Goal: Task Accomplishment & Management: Use online tool/utility

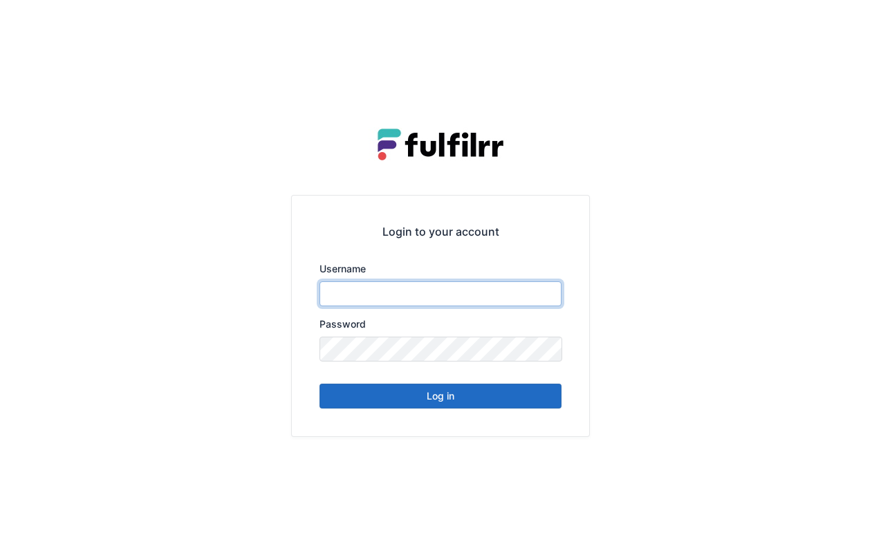
type input "*******"
click at [450, 396] on button "Log in" at bounding box center [441, 396] width 242 height 25
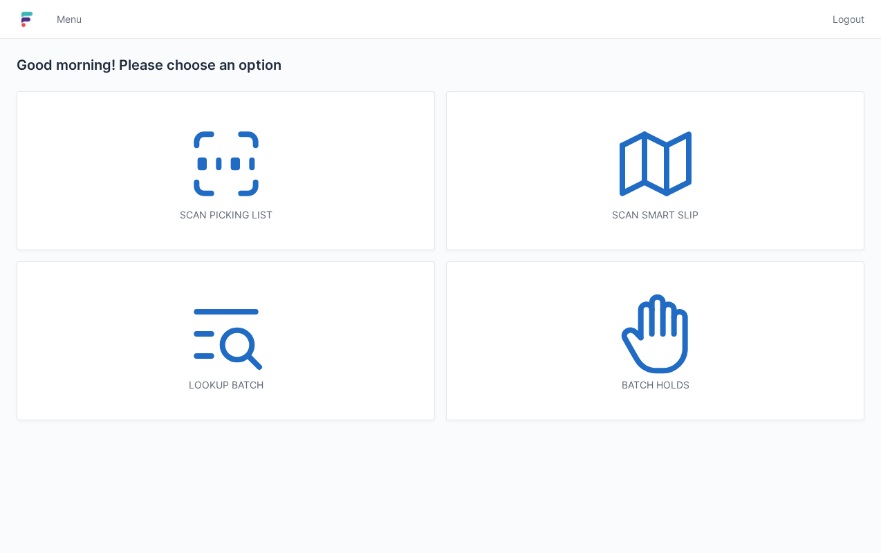
click at [257, 192] on icon at bounding box center [226, 164] width 89 height 89
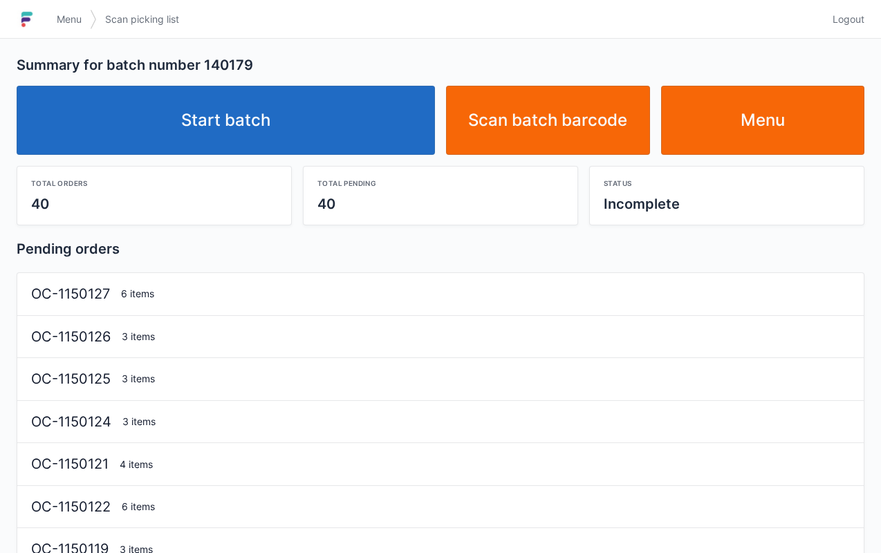
click at [314, 145] on link "Start batch" at bounding box center [226, 120] width 419 height 69
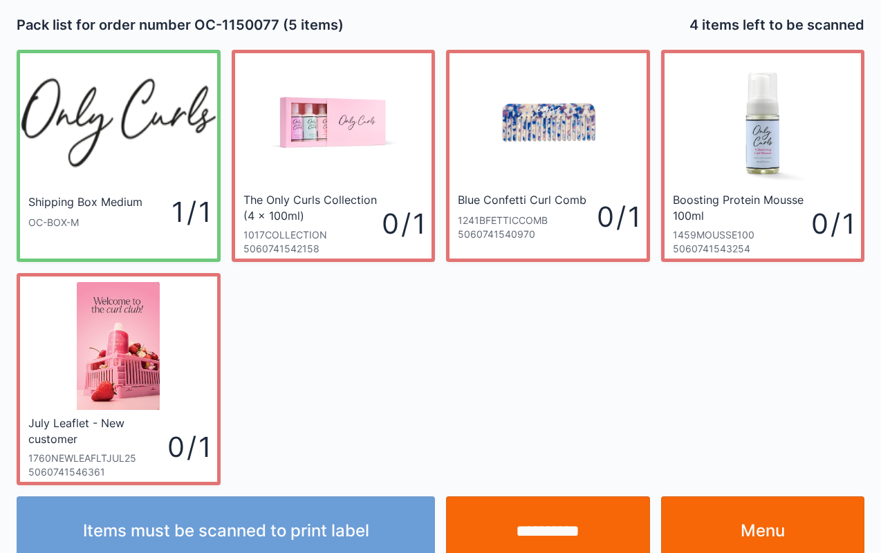
click at [593, 136] on img at bounding box center [548, 123] width 128 height 128
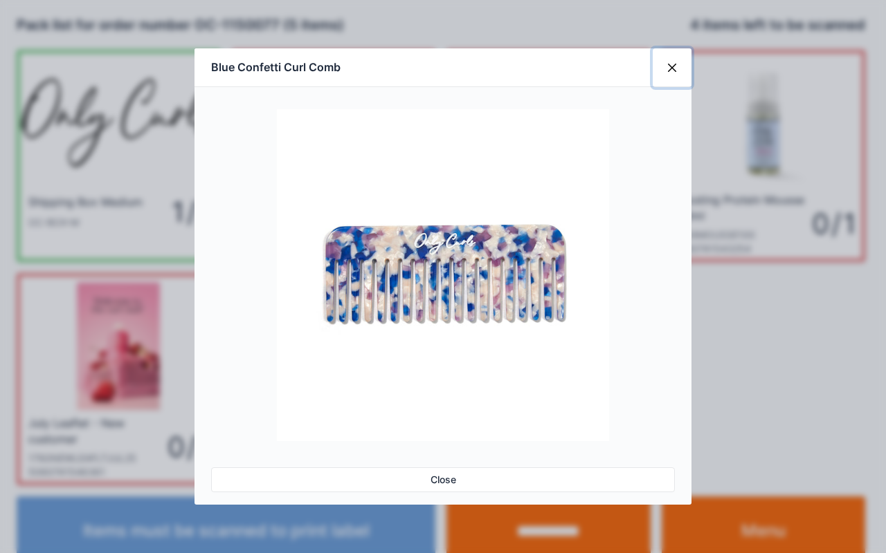
click at [675, 65] on button "Close" at bounding box center [671, 67] width 39 height 39
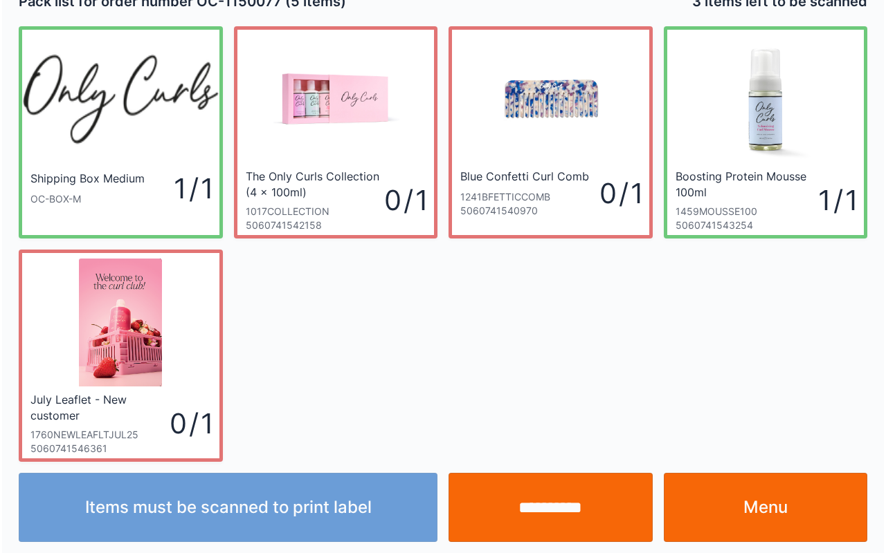
scroll to position [25, 0]
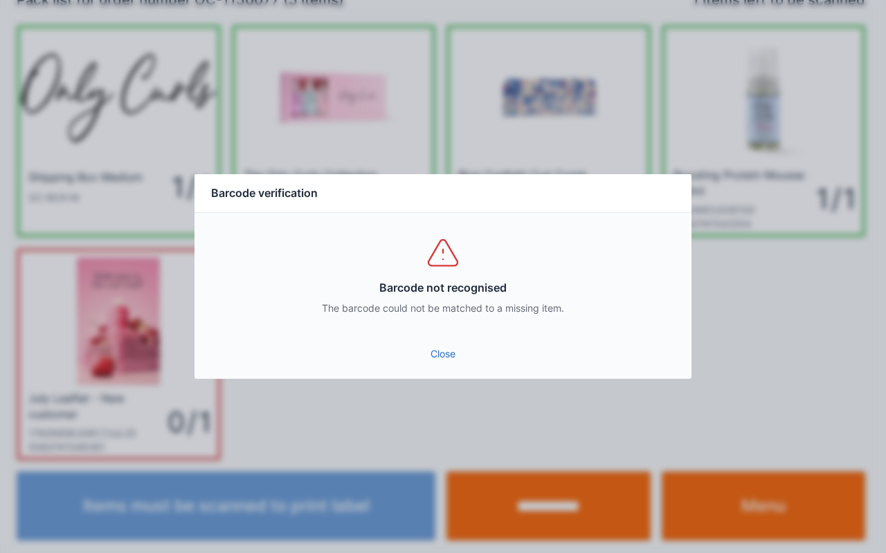
click at [452, 346] on link "Close" at bounding box center [442, 354] width 475 height 25
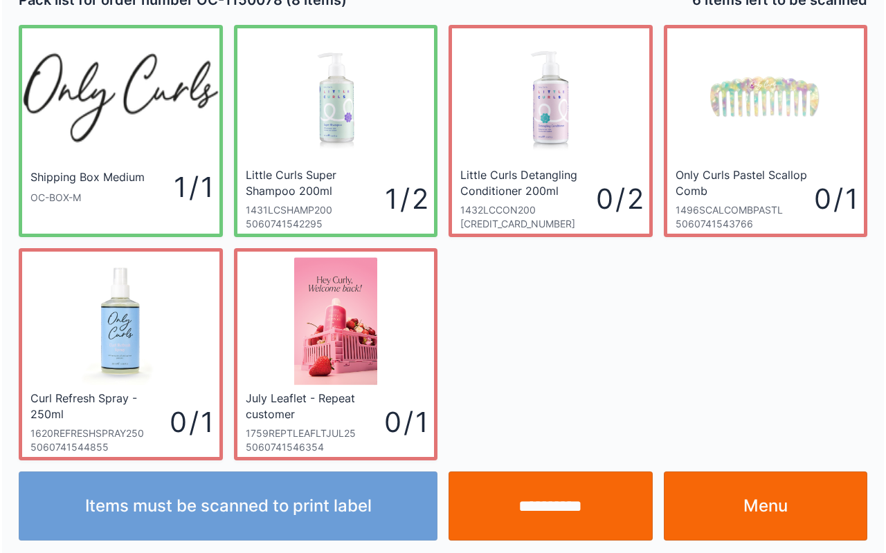
scroll to position [25, 0]
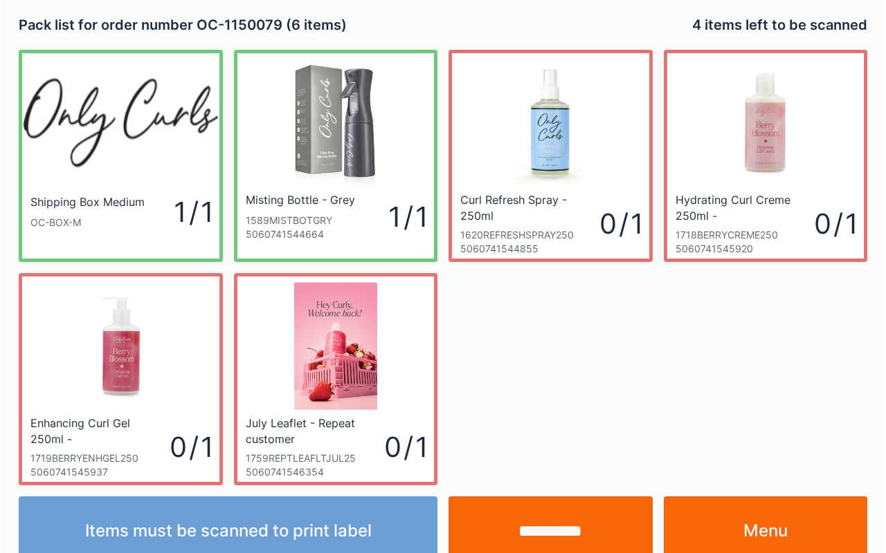
scroll to position [25, 0]
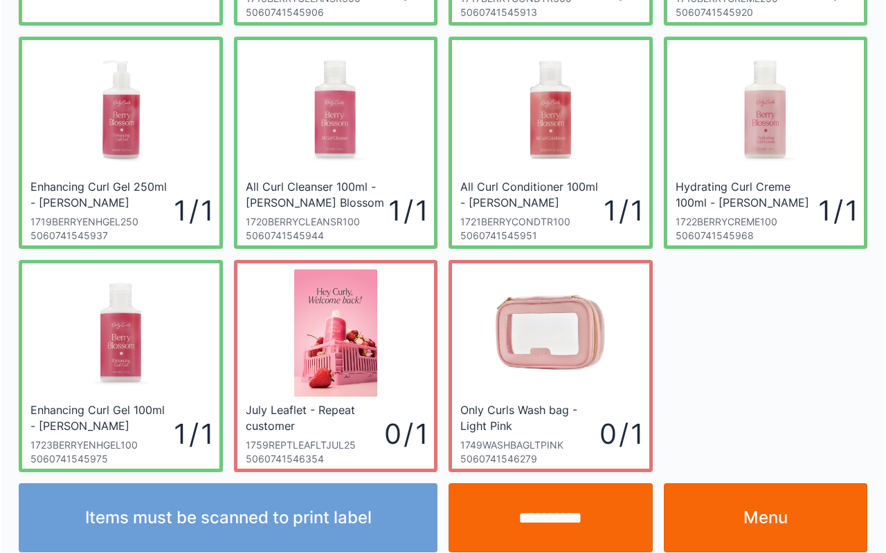
scroll to position [248, 0]
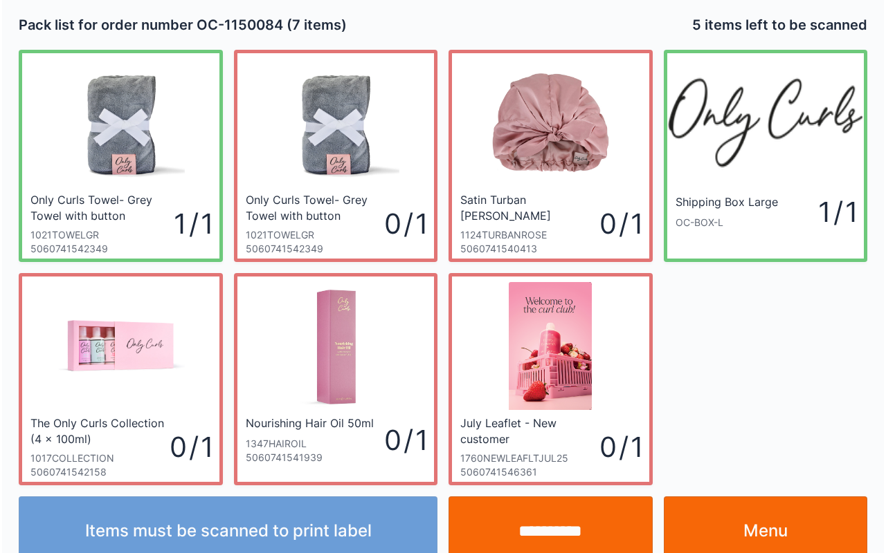
scroll to position [25, 0]
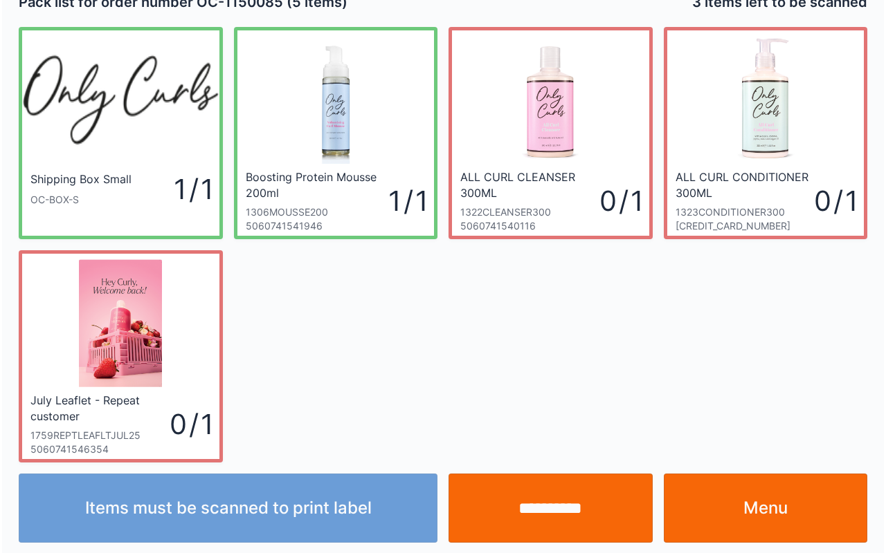
scroll to position [25, 0]
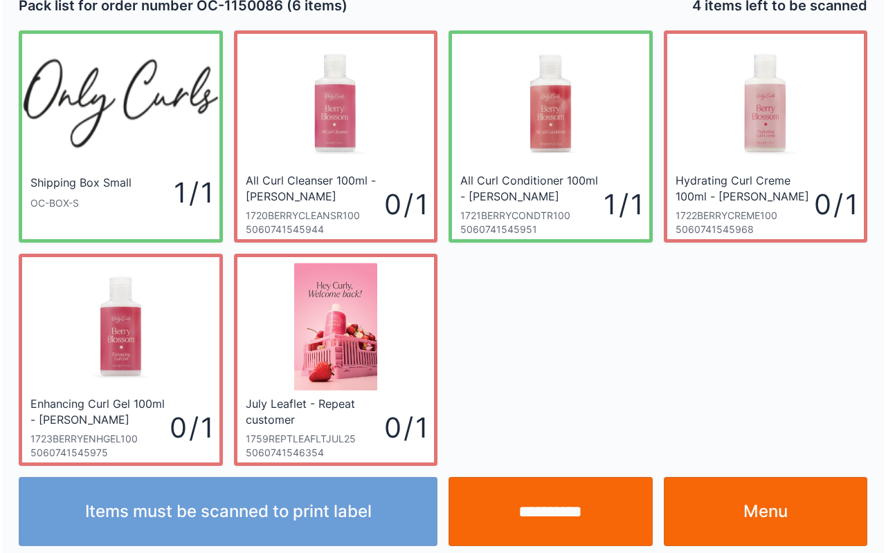
scroll to position [25, 0]
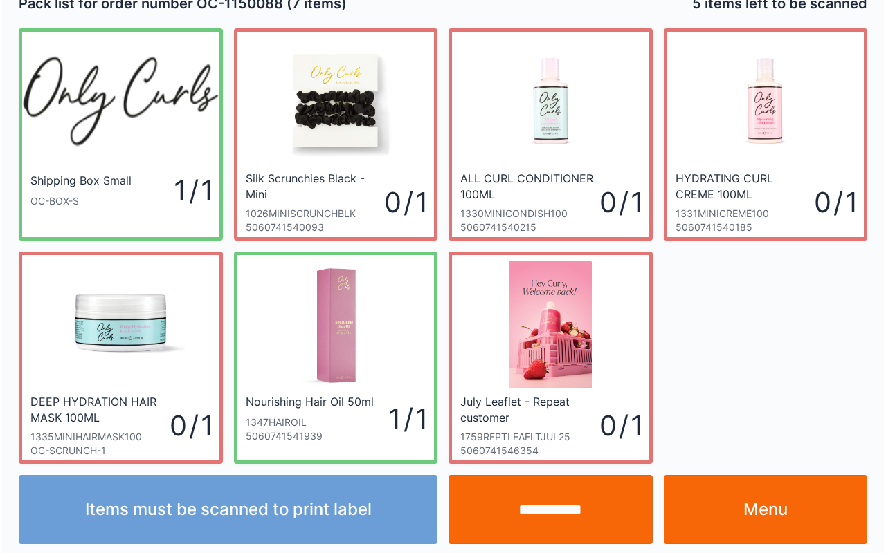
scroll to position [25, 0]
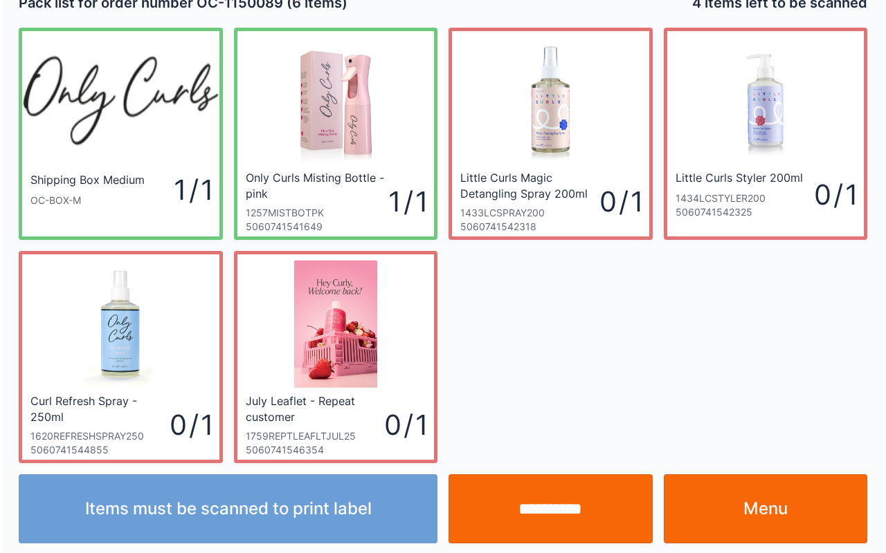
scroll to position [25, 0]
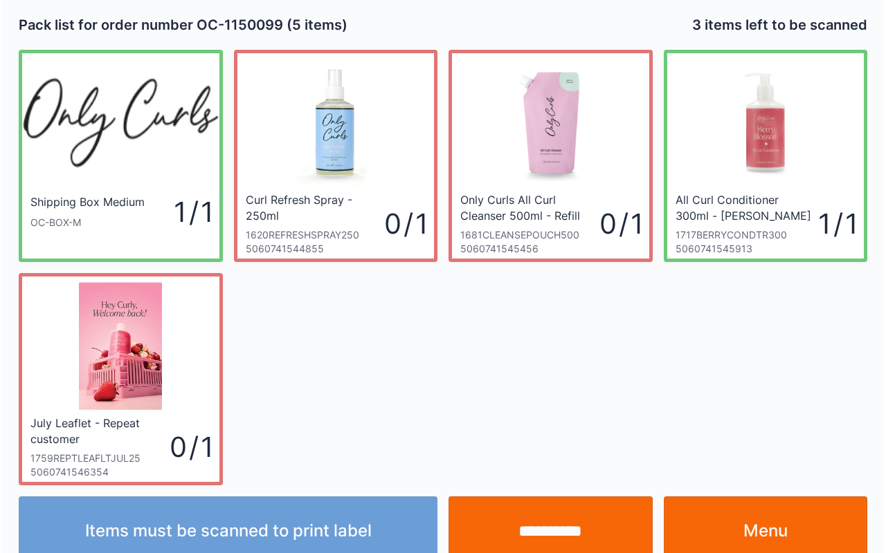
scroll to position [25, 0]
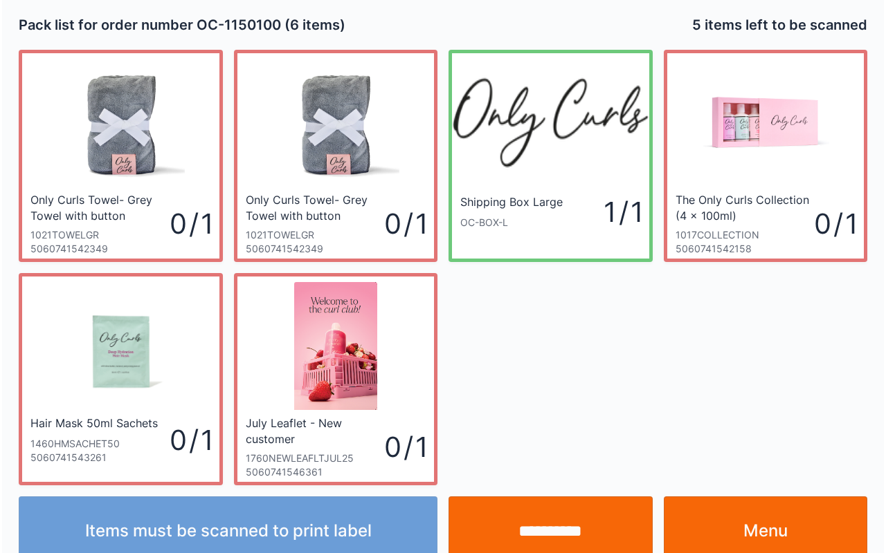
scroll to position [25, 0]
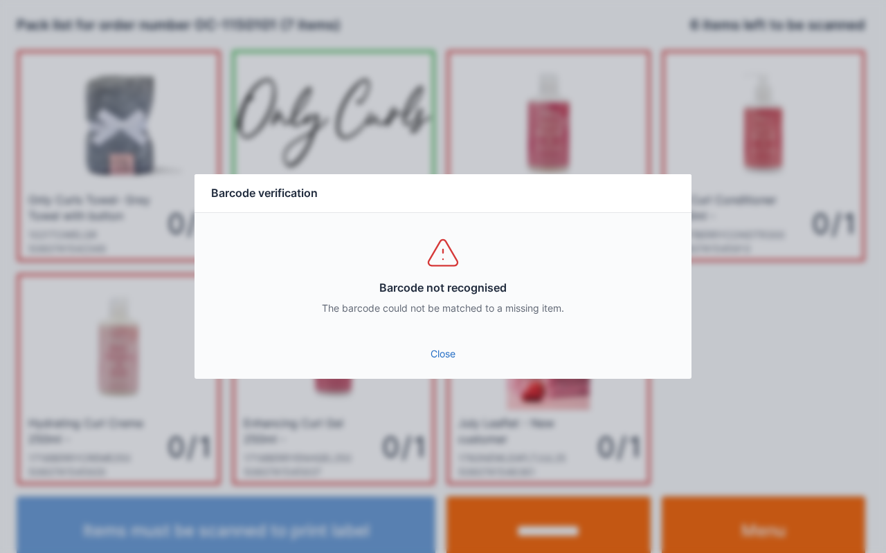
click at [437, 363] on link "Close" at bounding box center [442, 354] width 475 height 25
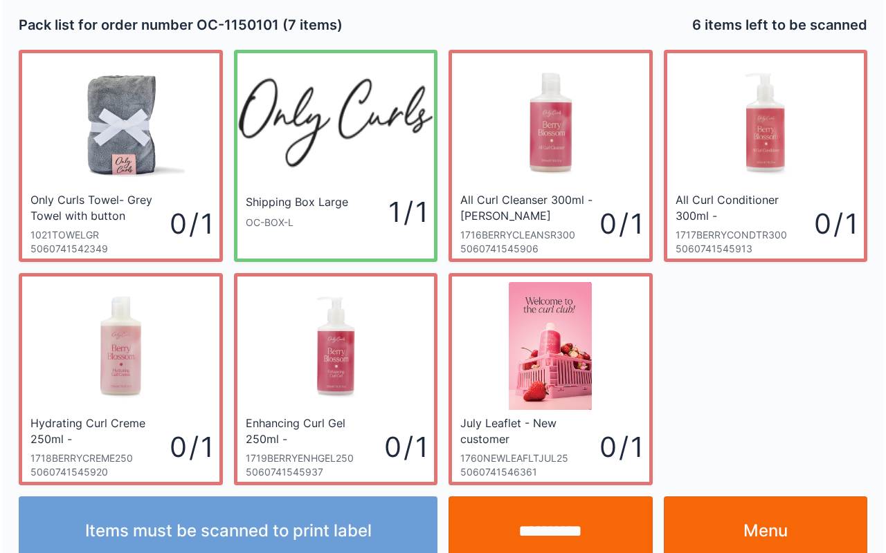
scroll to position [25, 0]
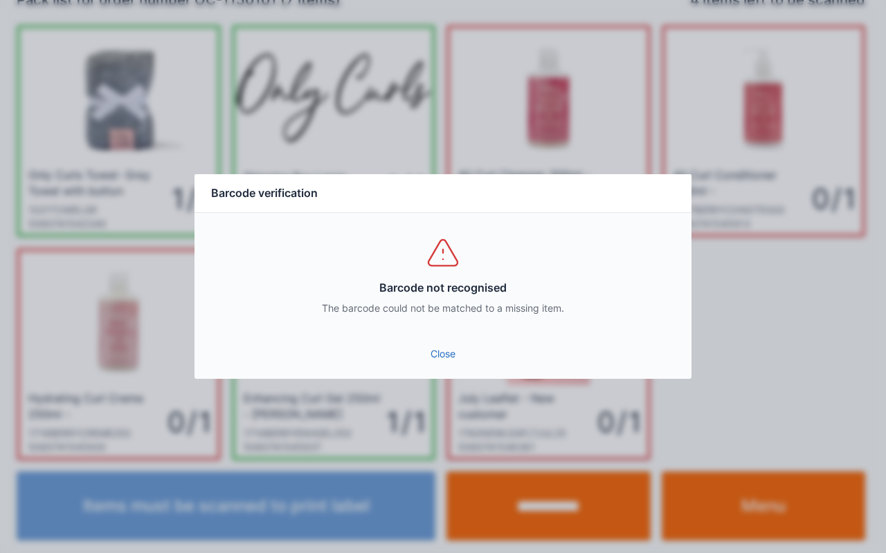
click at [458, 328] on div "Barcode not recognised The barcode could not be matched to a missing item." at bounding box center [442, 275] width 497 height 125
click at [425, 355] on link "Close" at bounding box center [442, 354] width 475 height 25
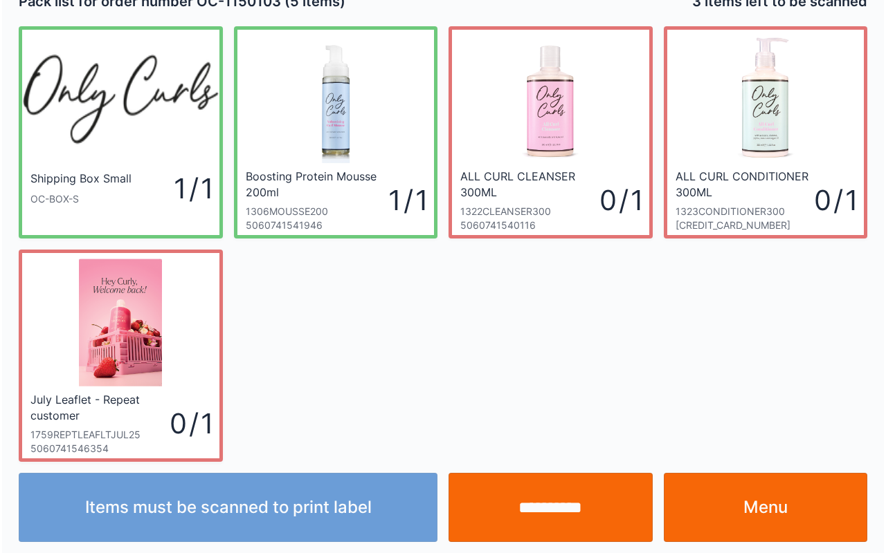
scroll to position [25, 0]
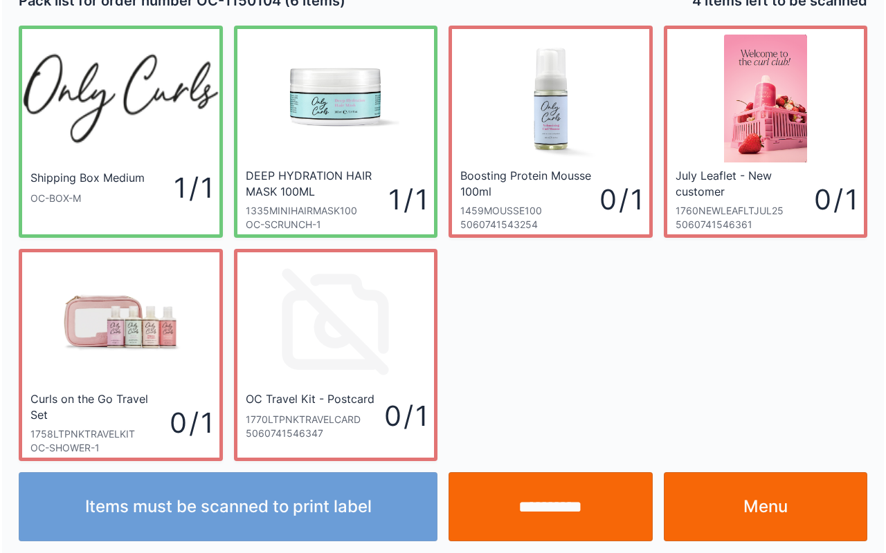
scroll to position [25, 0]
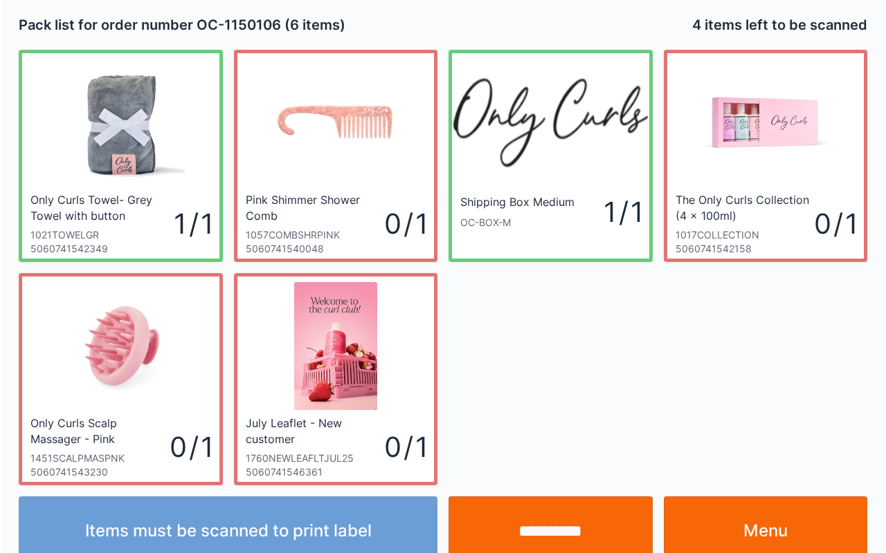
scroll to position [25, 0]
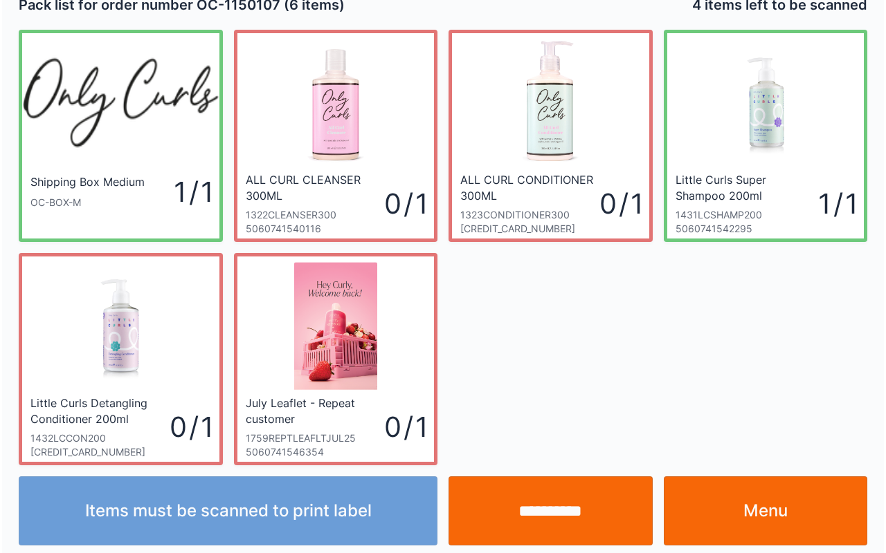
scroll to position [25, 0]
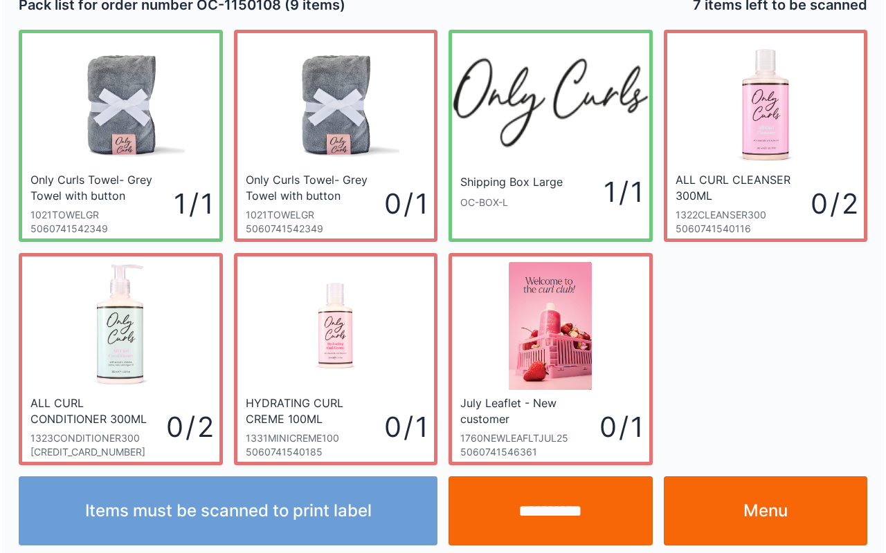
scroll to position [25, 0]
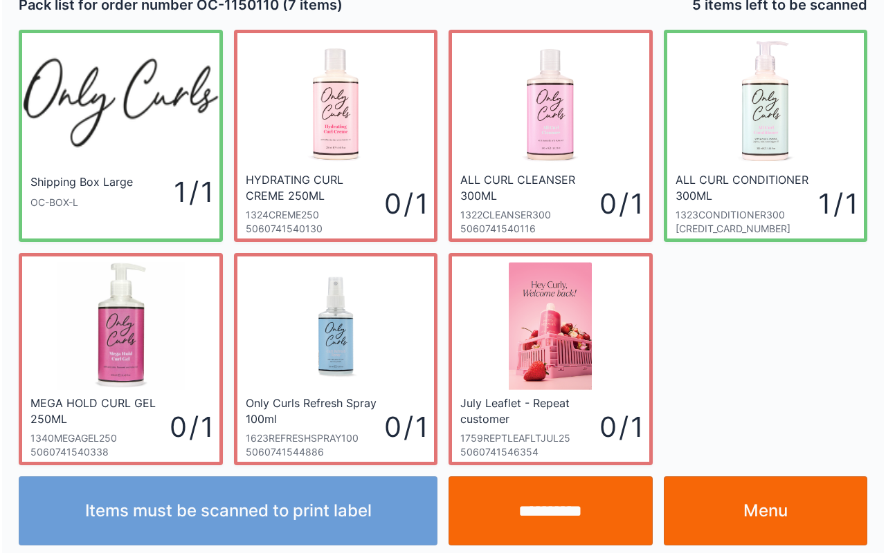
scroll to position [25, 0]
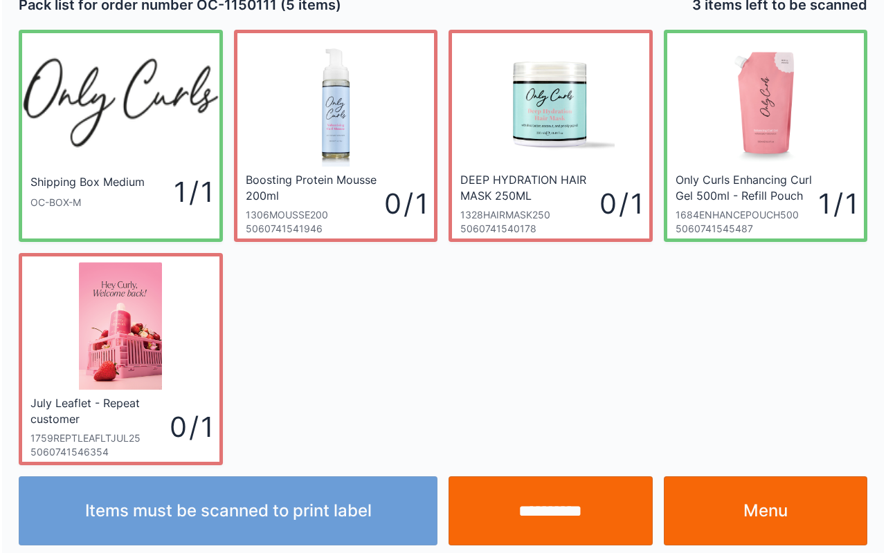
scroll to position [25, 0]
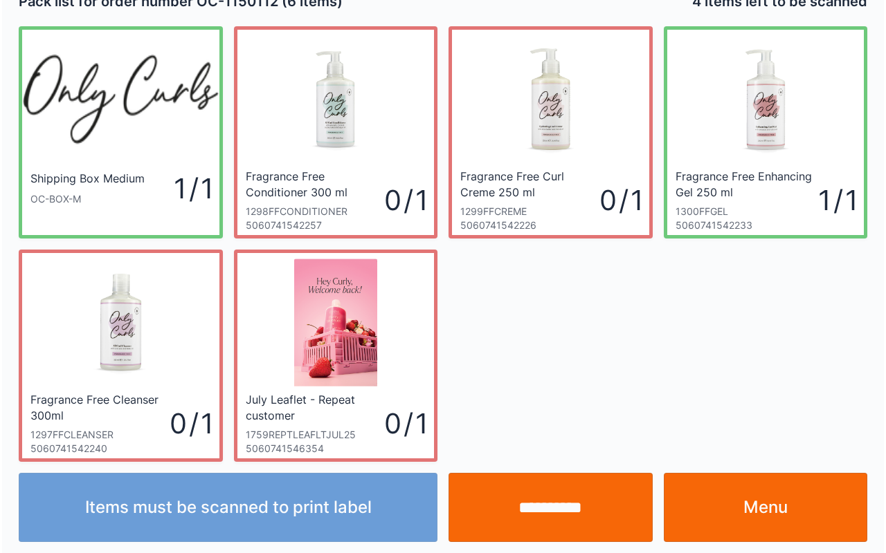
scroll to position [25, 0]
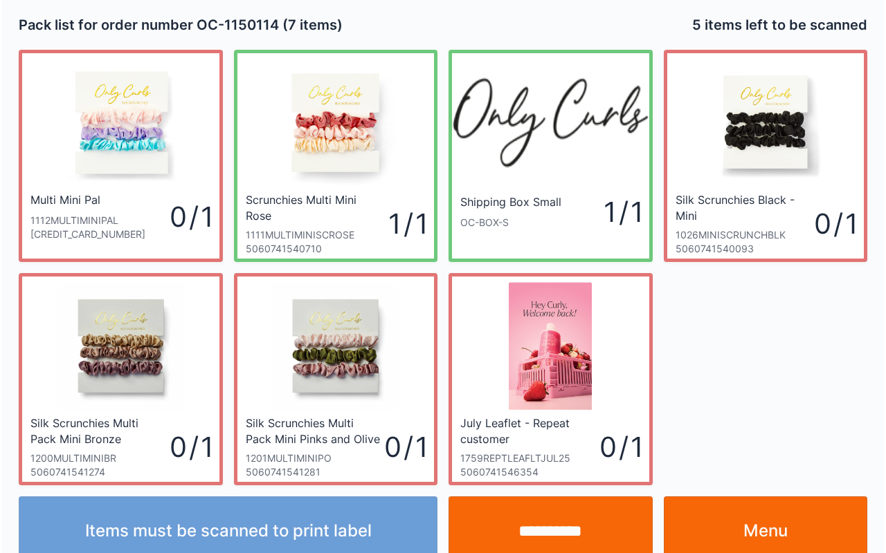
scroll to position [25, 0]
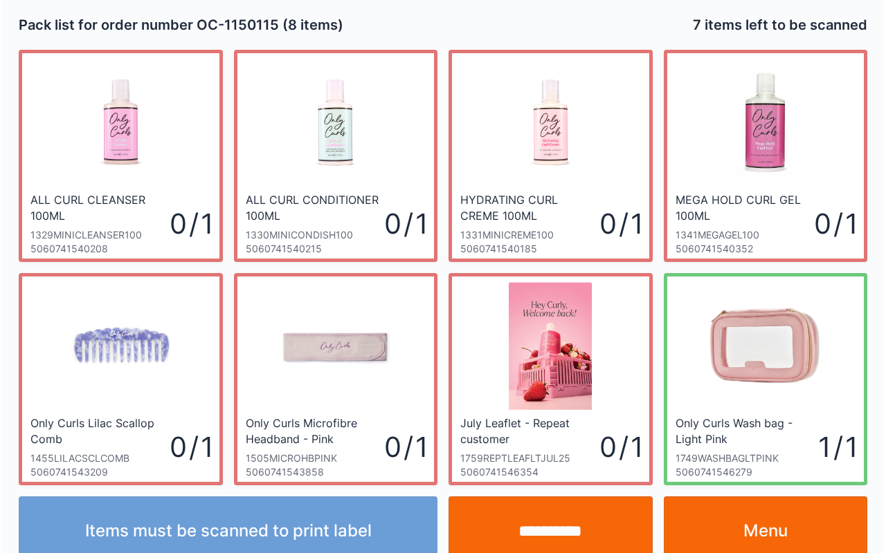
scroll to position [25, 0]
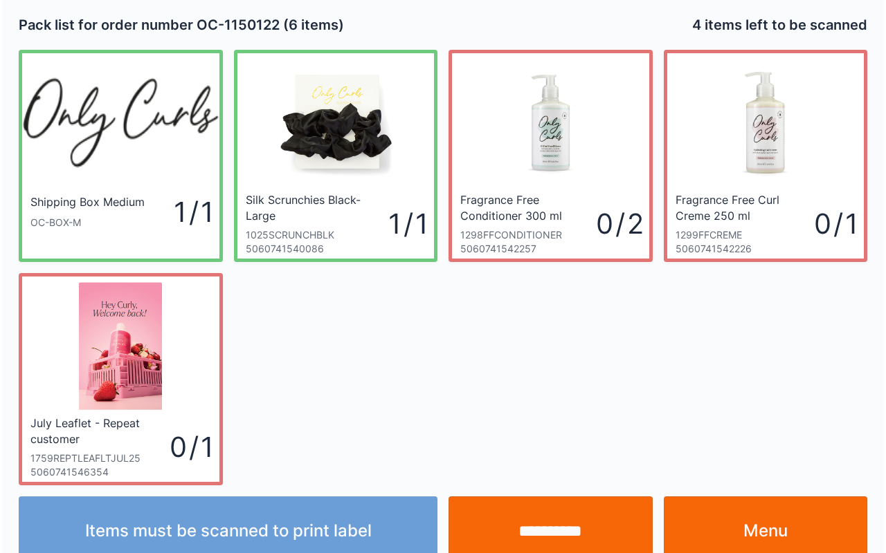
scroll to position [25, 0]
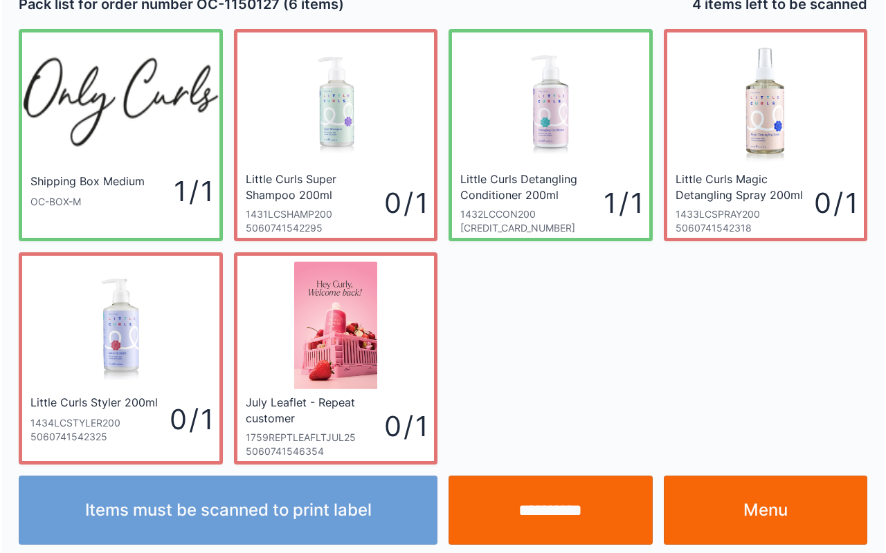
scroll to position [25, 0]
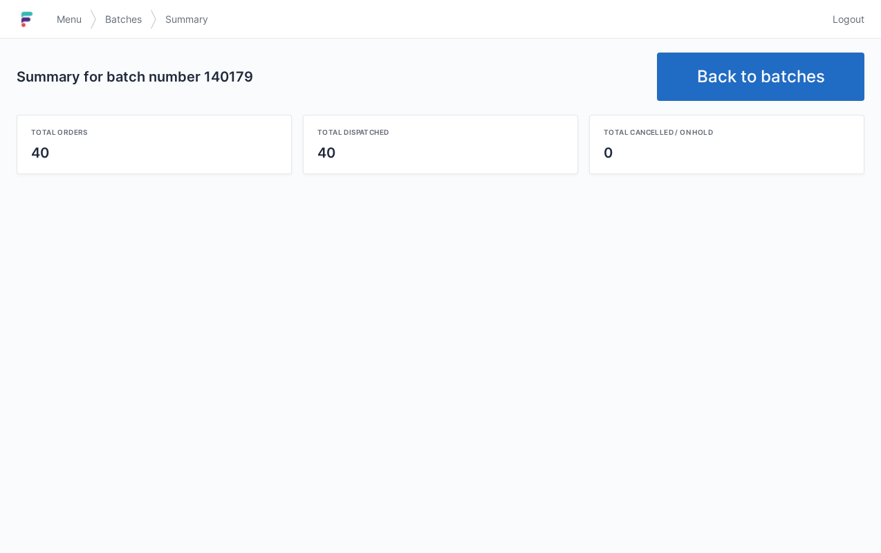
click at [79, 18] on span "Menu" at bounding box center [69, 19] width 25 height 14
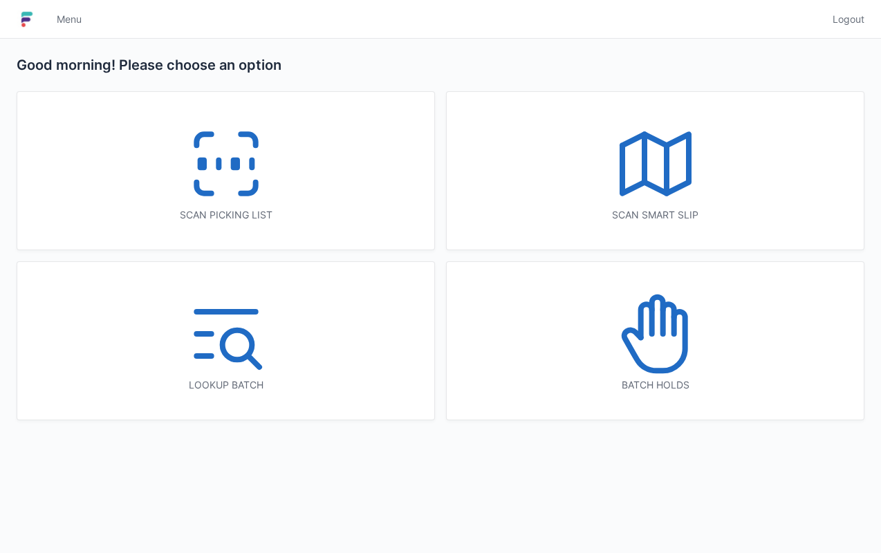
click at [305, 183] on div "Scan picking list" at bounding box center [225, 171] width 417 height 158
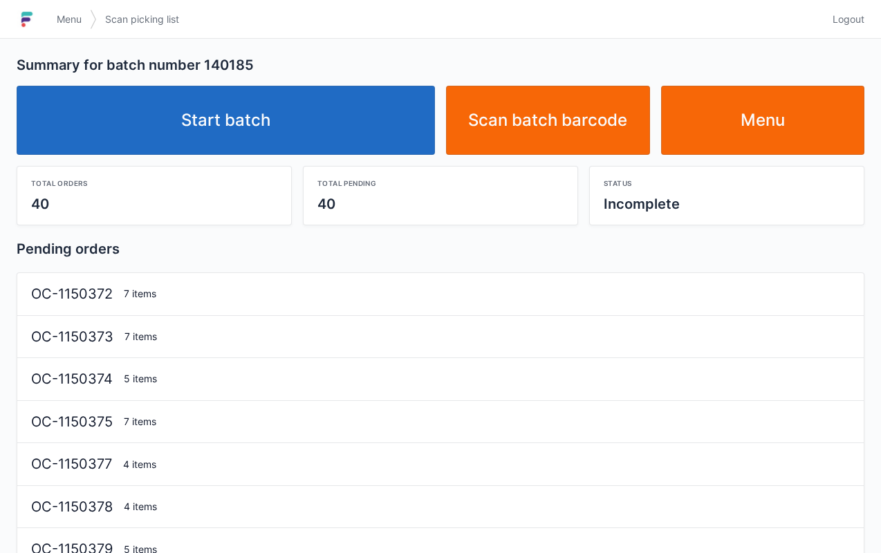
click at [286, 125] on link "Start batch" at bounding box center [226, 120] width 419 height 69
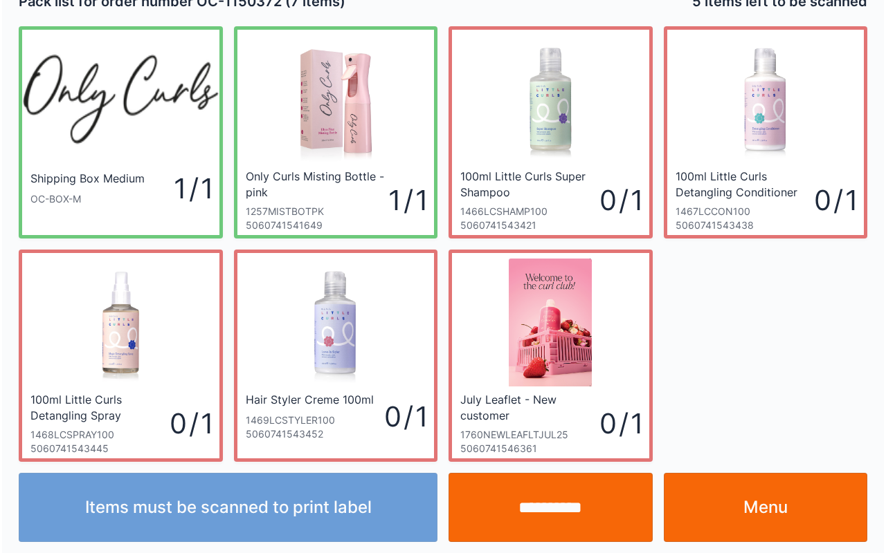
scroll to position [25, 0]
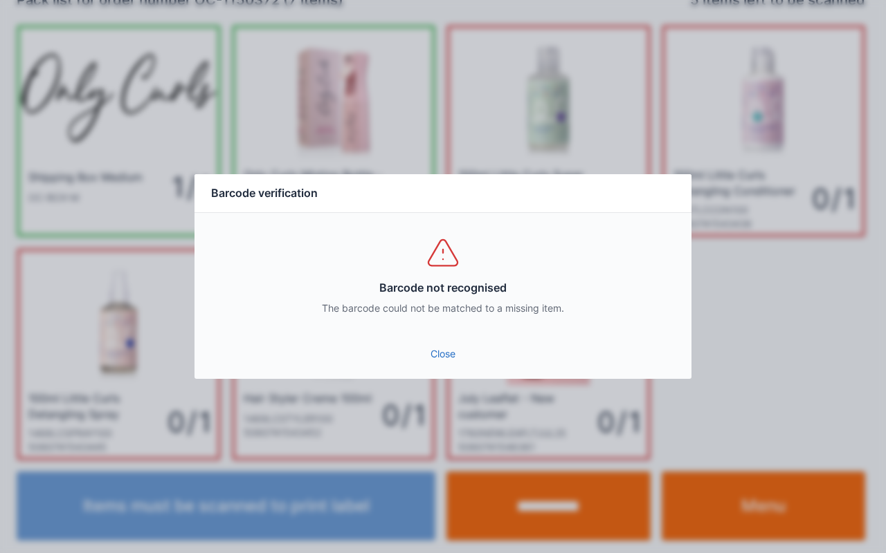
click at [429, 327] on div "Barcode not recognised The barcode could not be matched to a missing item." at bounding box center [442, 275] width 497 height 125
click at [445, 358] on link "Close" at bounding box center [442, 354] width 475 height 25
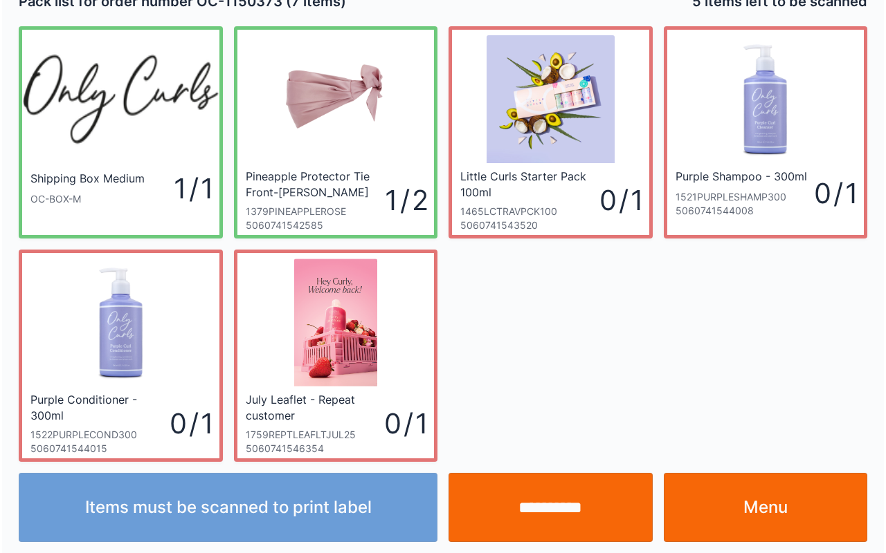
scroll to position [25, 0]
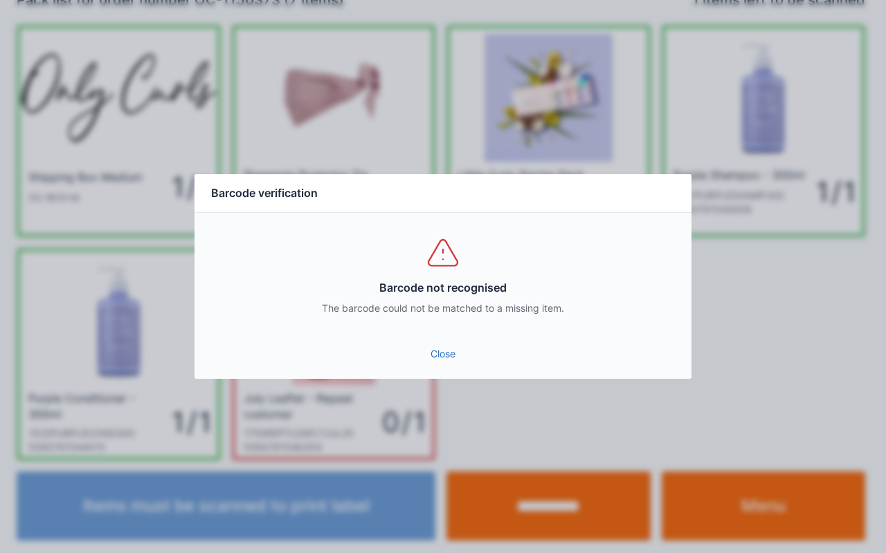
click at [441, 336] on div "Barcode not recognised The barcode could not be matched to a missing item." at bounding box center [442, 275] width 497 height 125
click at [428, 360] on link "Close" at bounding box center [442, 354] width 475 height 25
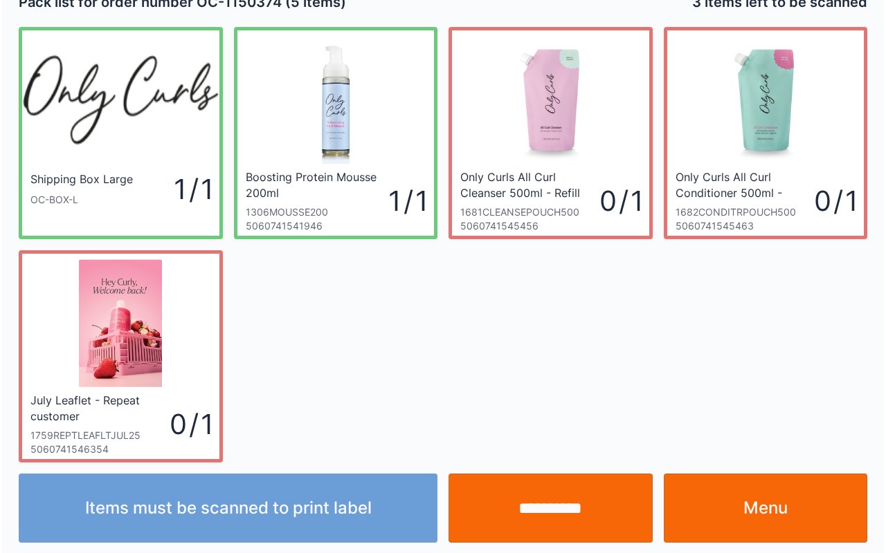
scroll to position [25, 0]
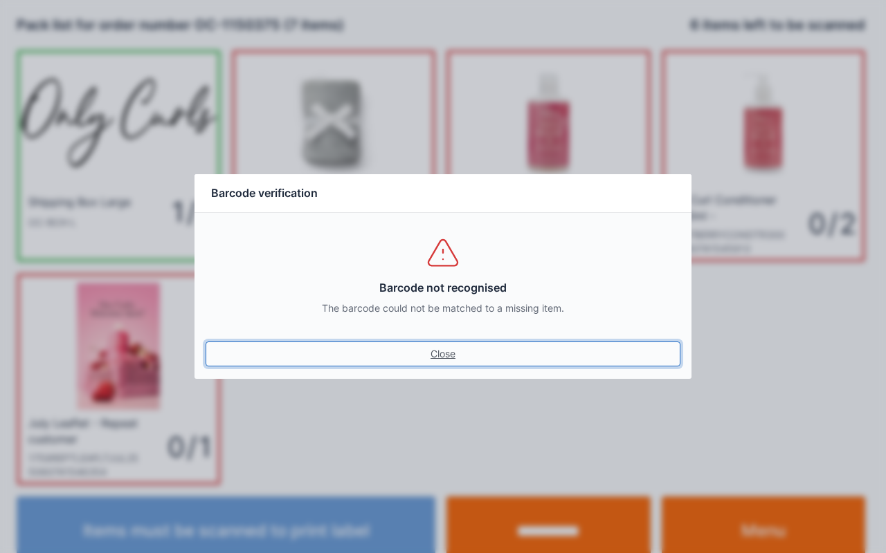
click at [447, 365] on link "Close" at bounding box center [442, 354] width 475 height 25
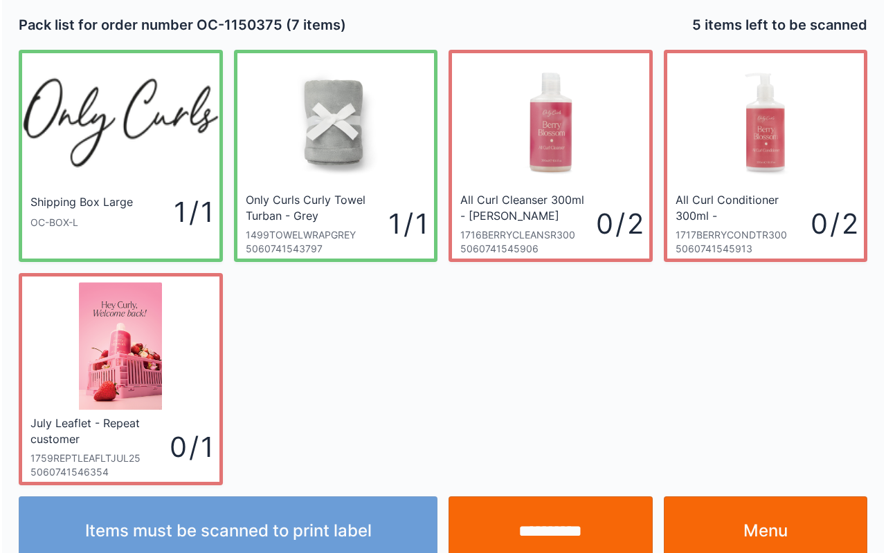
scroll to position [25, 0]
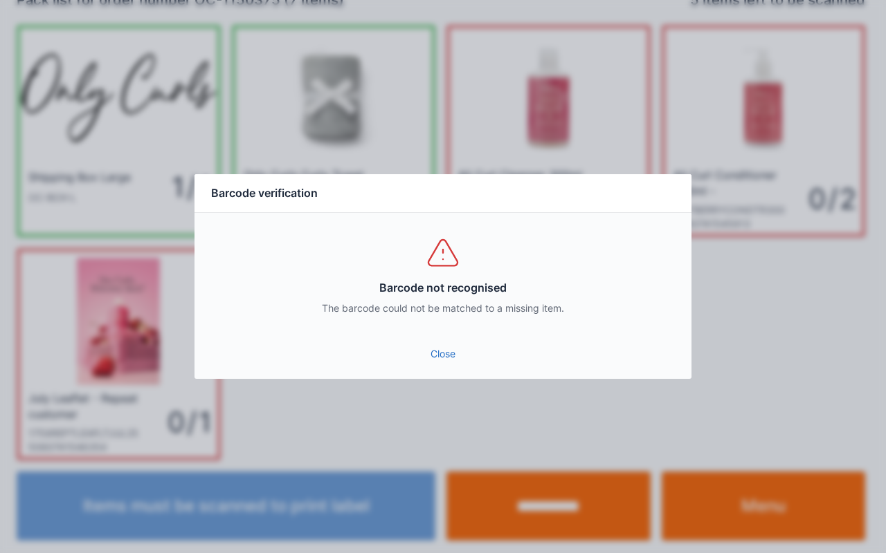
click at [432, 358] on link "Close" at bounding box center [442, 354] width 475 height 25
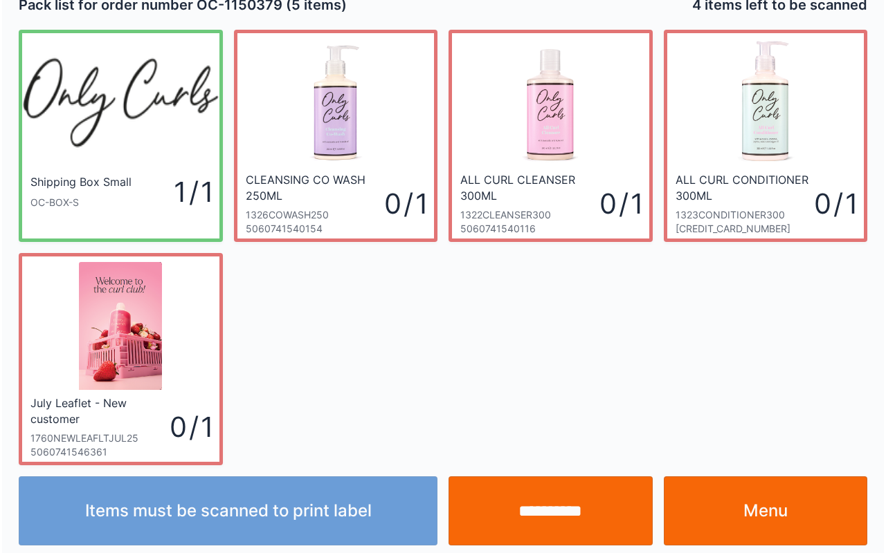
scroll to position [25, 0]
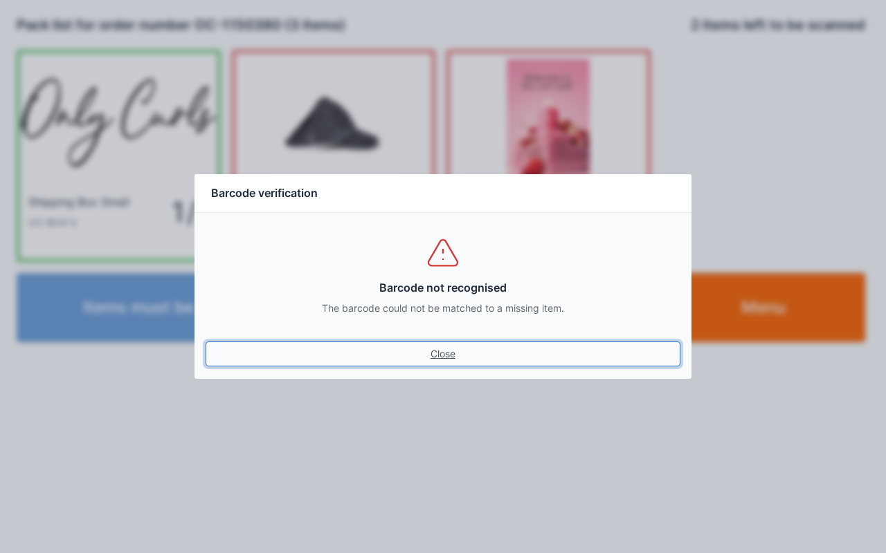
click at [445, 361] on link "Close" at bounding box center [442, 354] width 475 height 25
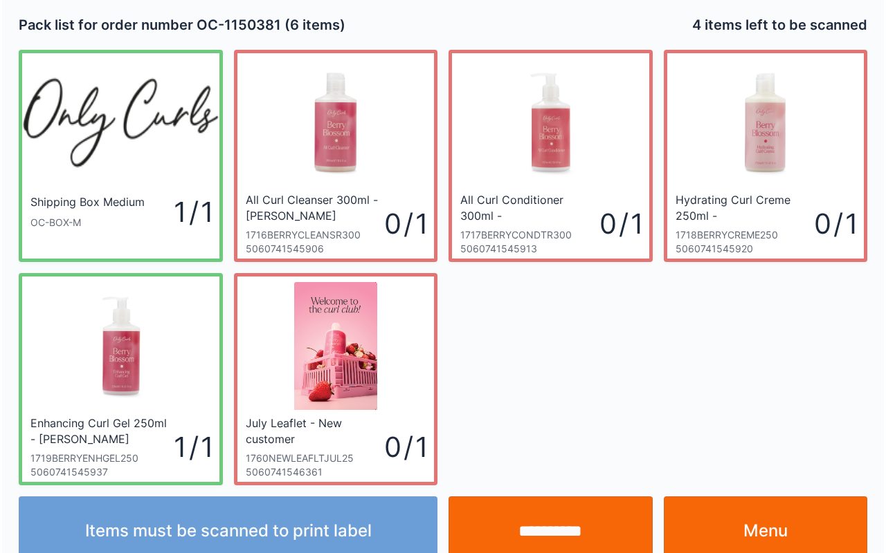
scroll to position [25, 0]
